Goal: Task Accomplishment & Management: Use online tool/utility

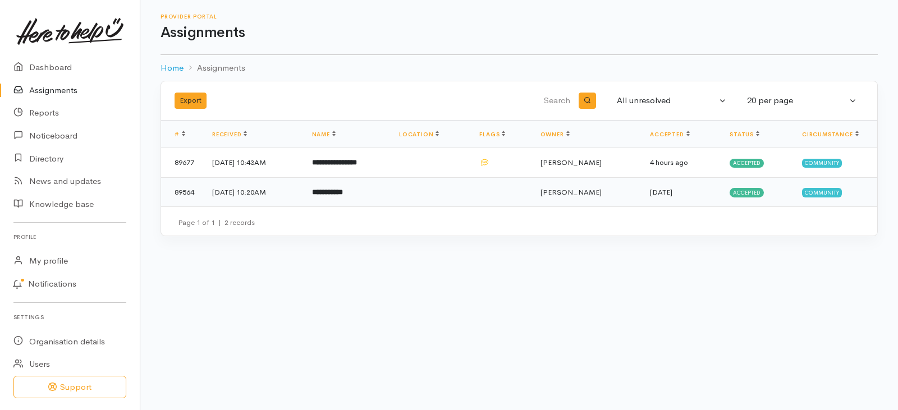
click at [460, 190] on td at bounding box center [430, 191] width 80 height 29
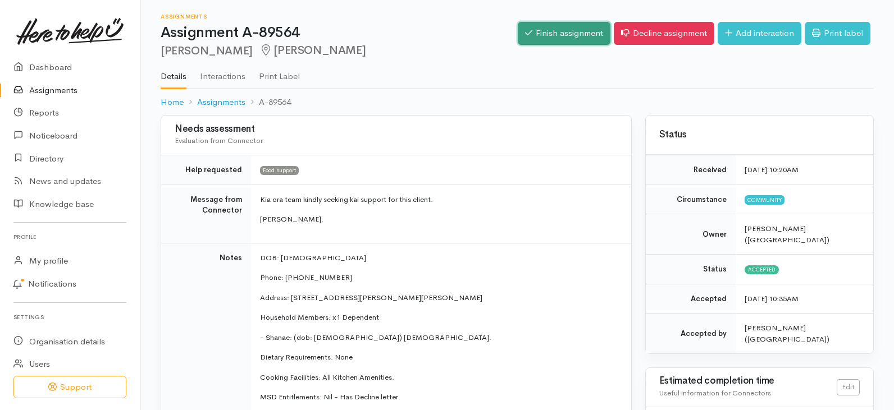
click at [555, 30] on link "Finish assignment" at bounding box center [564, 33] width 93 height 23
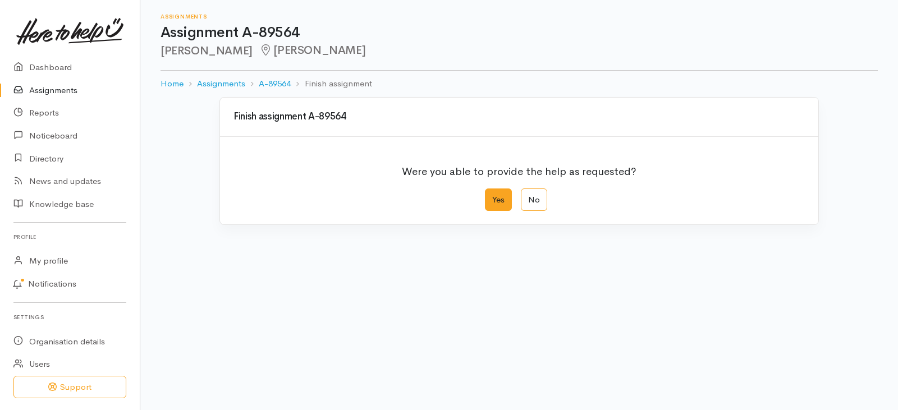
click at [493, 199] on label "Yes" at bounding box center [498, 200] width 27 height 23
click at [492, 196] on input "Yes" at bounding box center [488, 192] width 7 height 7
radio input "true"
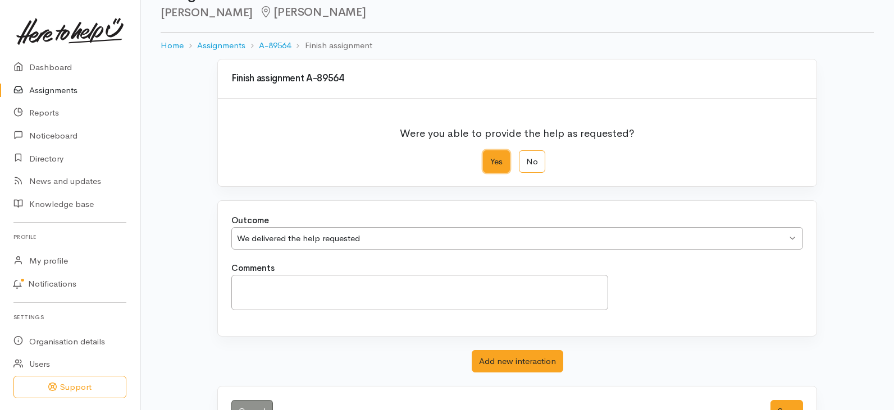
scroll to position [79, 0]
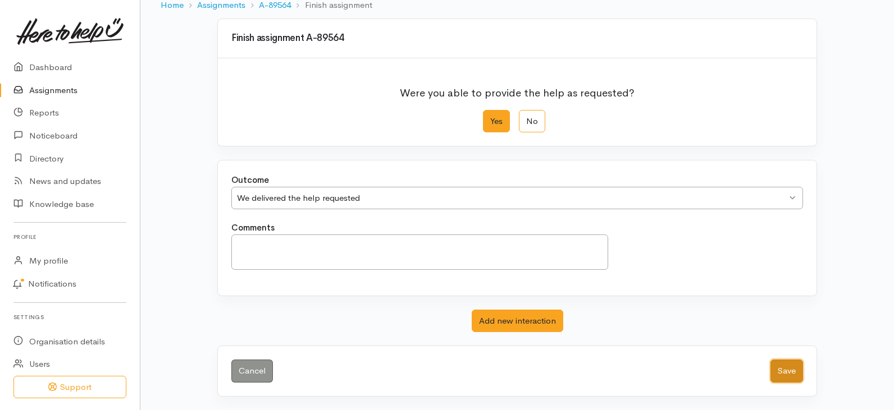
click at [786, 367] on button "Save" at bounding box center [786, 371] width 33 height 23
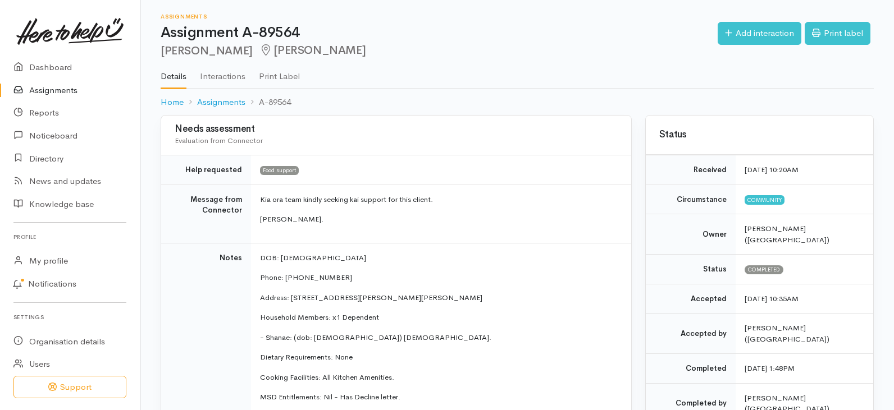
click at [42, 85] on link "Assignments" at bounding box center [70, 90] width 140 height 23
